Goal: Task Accomplishment & Management: Manage account settings

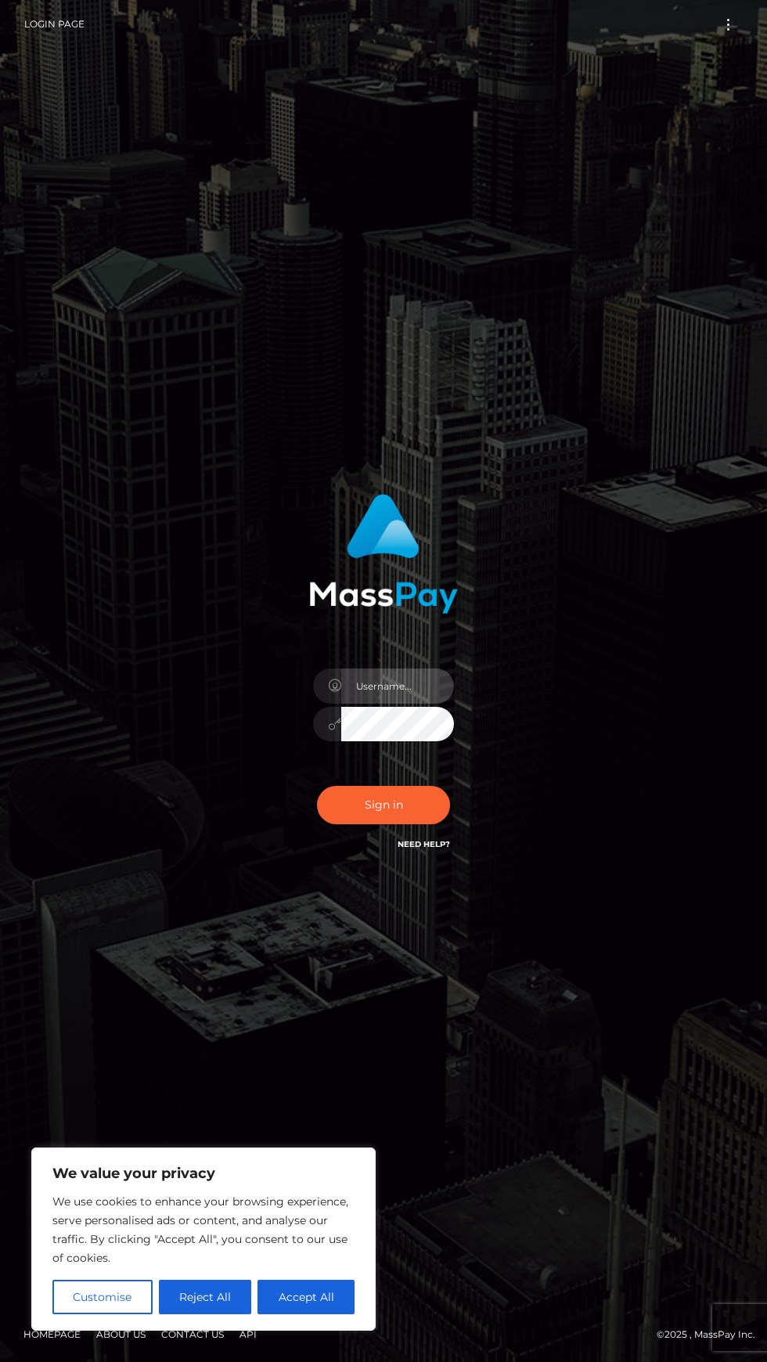
click at [424, 704] on input "text" at bounding box center [397, 686] width 113 height 35
type input "[EMAIL_ADDRESS][DOMAIN_NAME]"
click at [360, 824] on button "Sign in" at bounding box center [383, 805] width 133 height 38
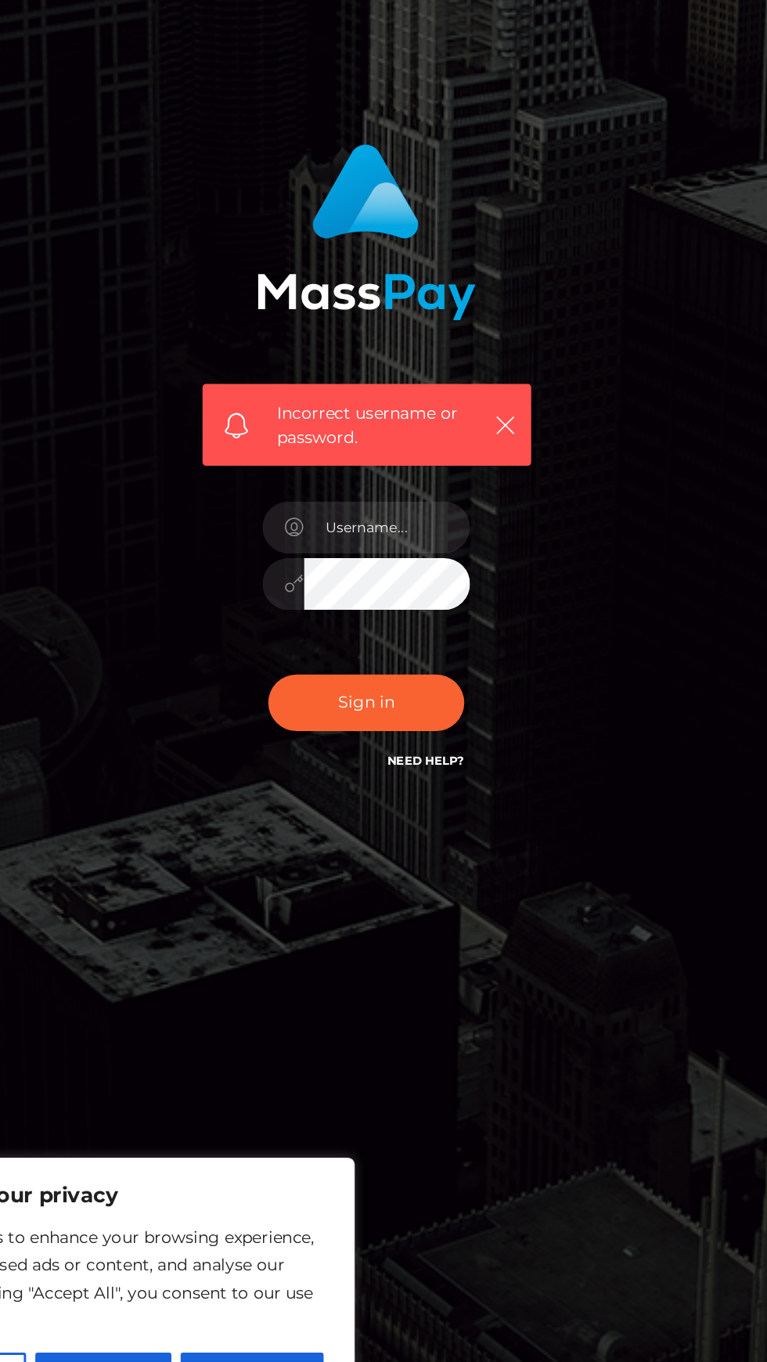
scroll to position [45, 0]
click at [408, 734] on input "text" at bounding box center [397, 719] width 113 height 35
type input "[EMAIL_ADDRESS][DOMAIN_NAME]"
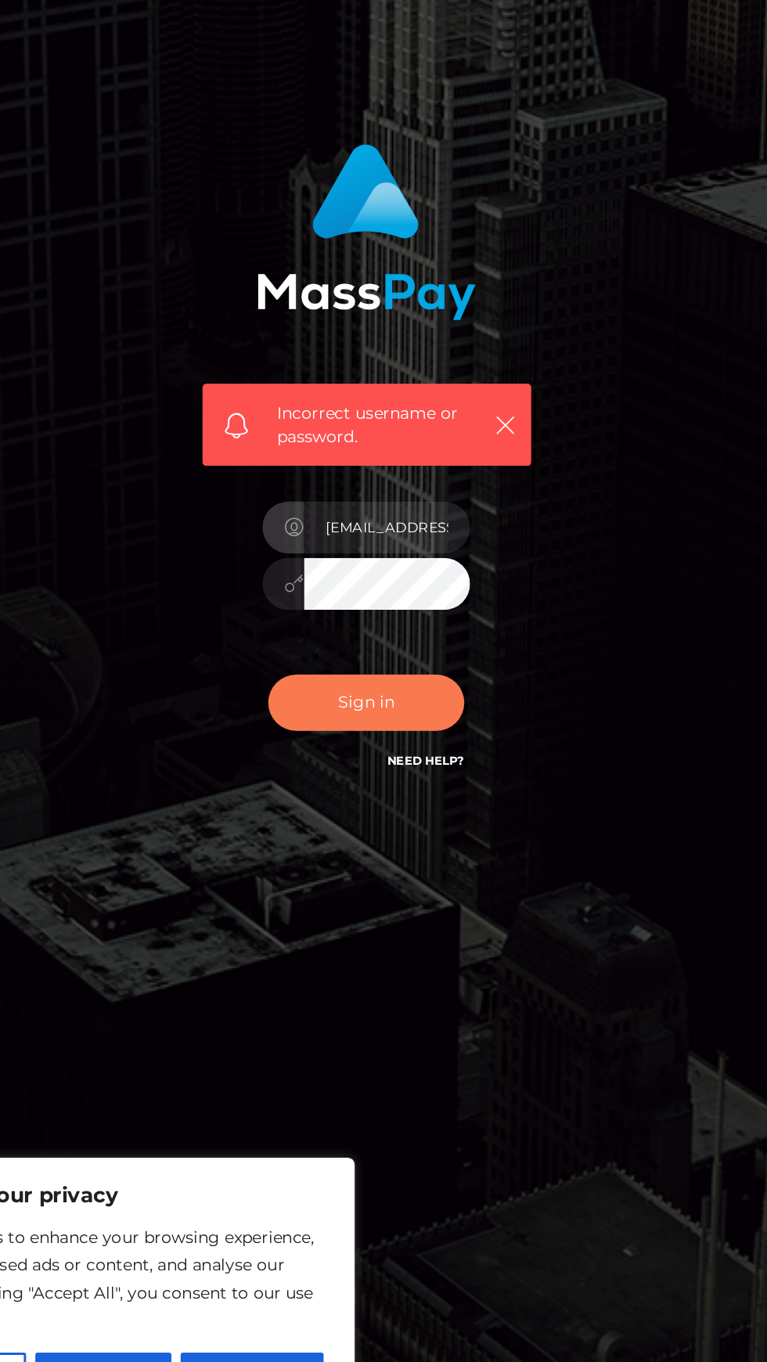
click at [419, 856] on button "Sign in" at bounding box center [383, 839] width 133 height 38
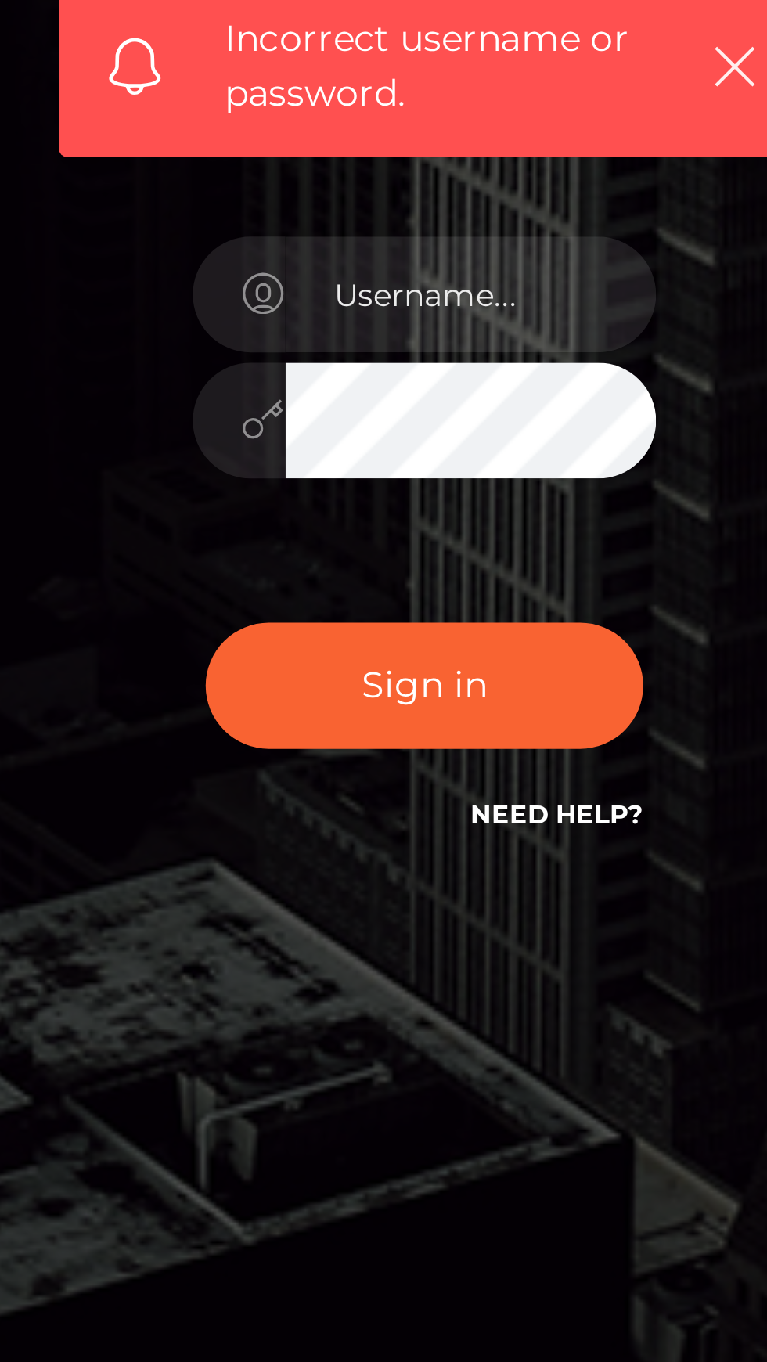
scroll to position [7, 0]
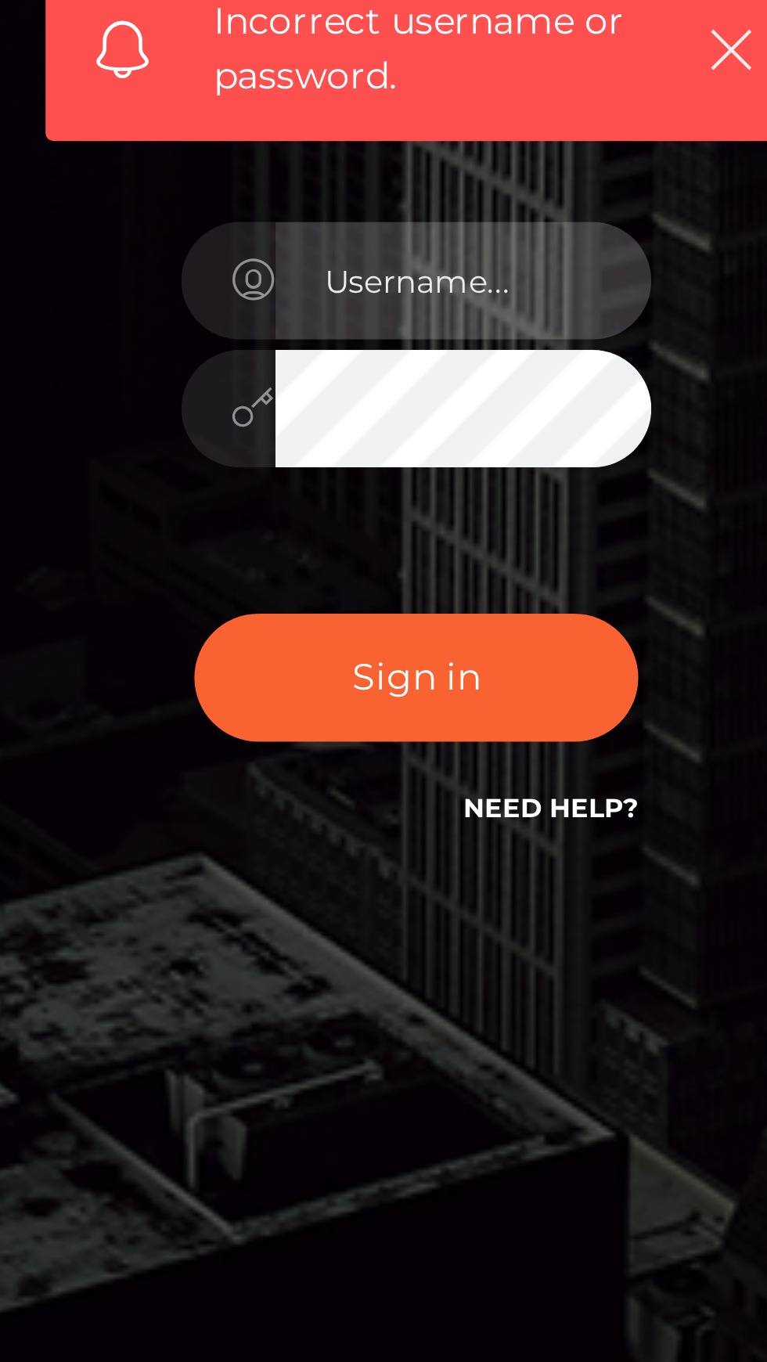
click at [430, 738] on input "text" at bounding box center [397, 719] width 113 height 35
type input "[EMAIL_ADDRESS][DOMAIN_NAME]"
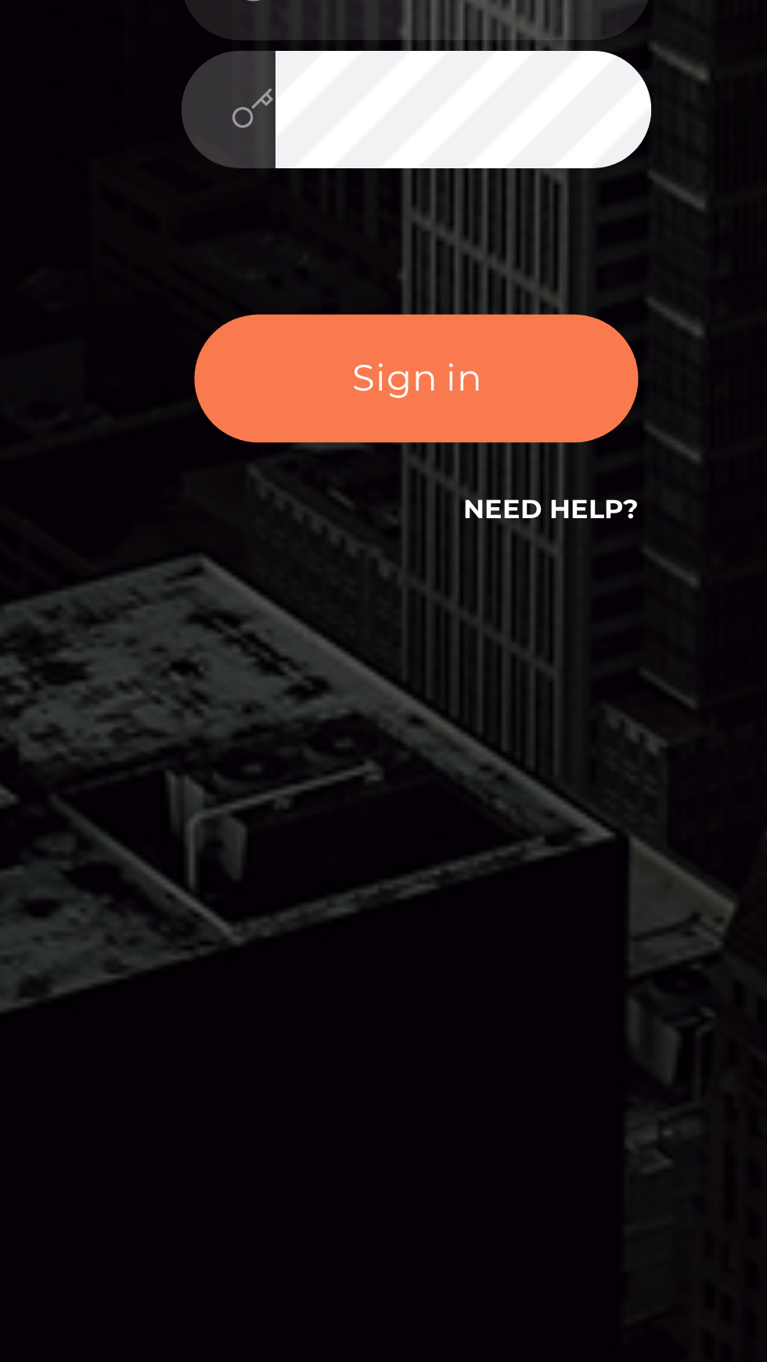
click at [415, 858] on button "Sign in" at bounding box center [383, 839] width 133 height 38
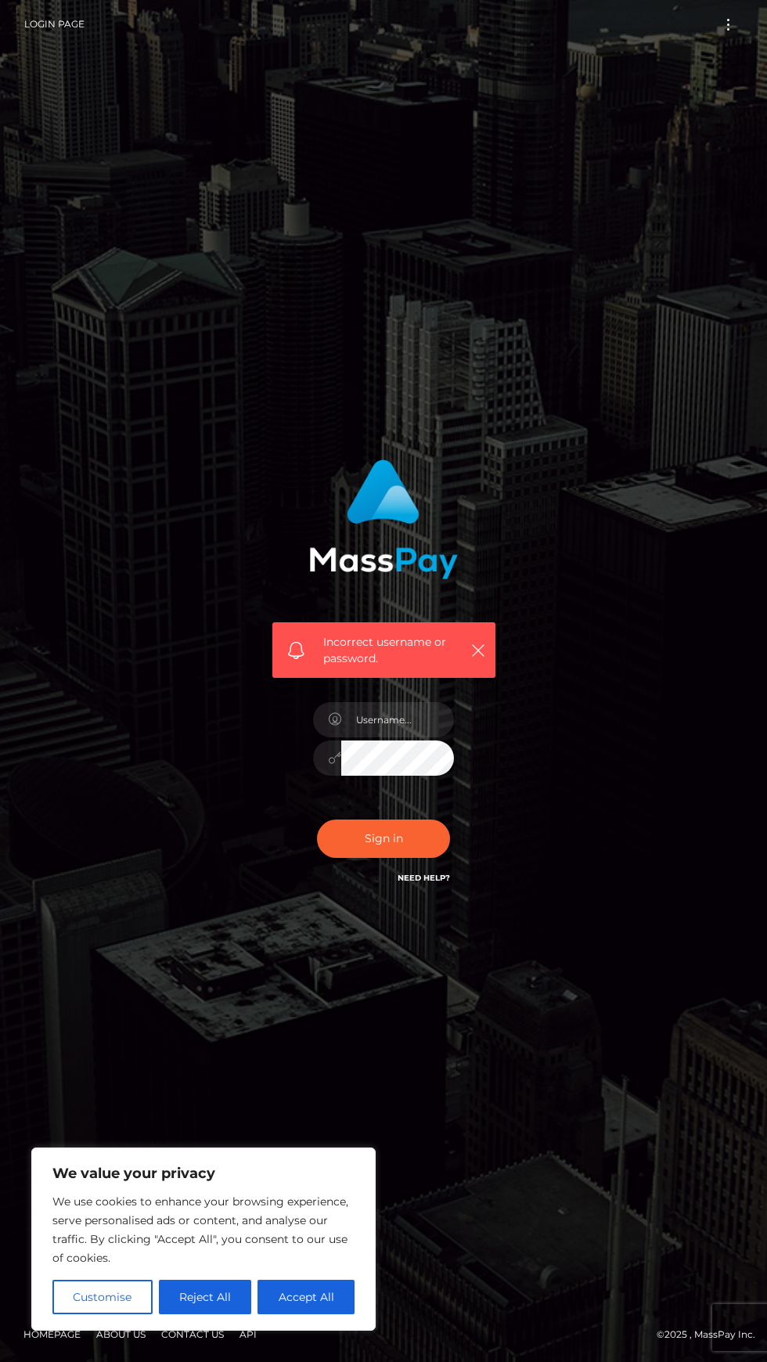
click at [438, 883] on link "Need Help?" at bounding box center [424, 878] width 52 height 10
